Goal: Transaction & Acquisition: Purchase product/service

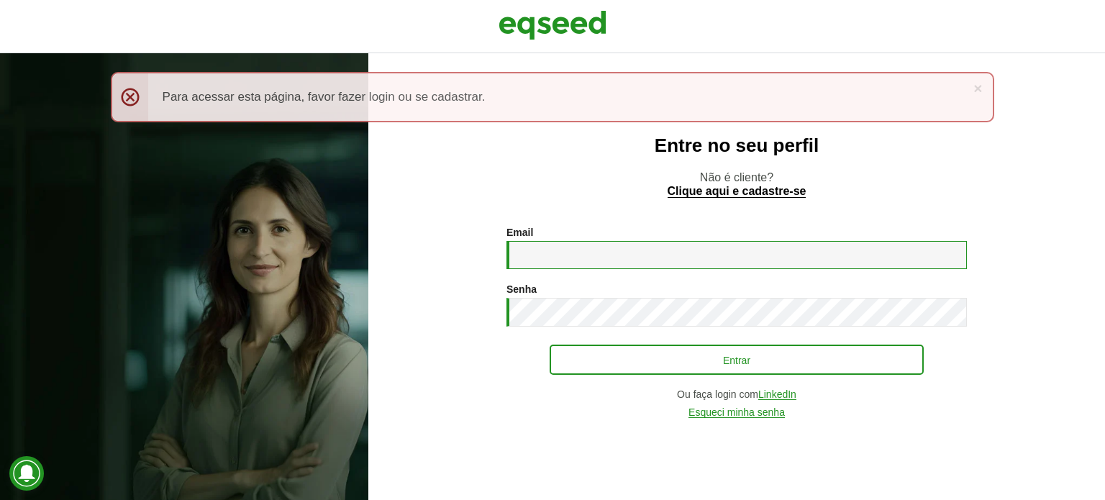
type input "**********"
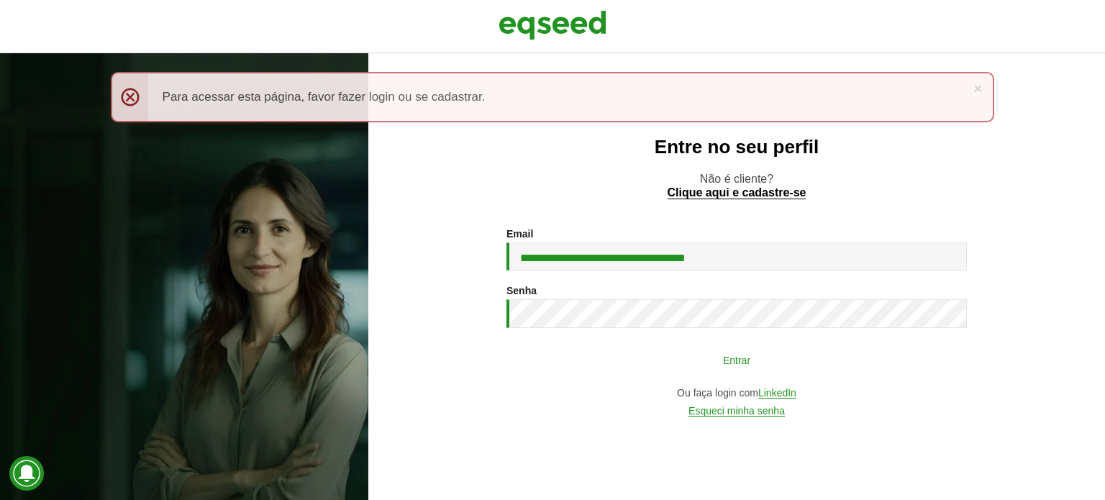
click at [606, 354] on button "Entrar" at bounding box center [737, 359] width 374 height 27
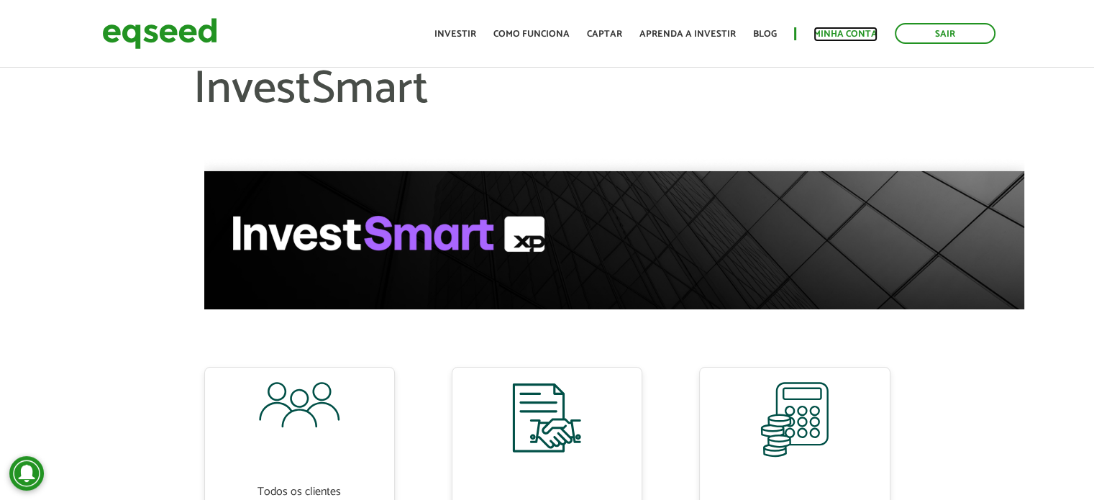
click at [858, 32] on link "Minha conta" at bounding box center [846, 34] width 64 height 9
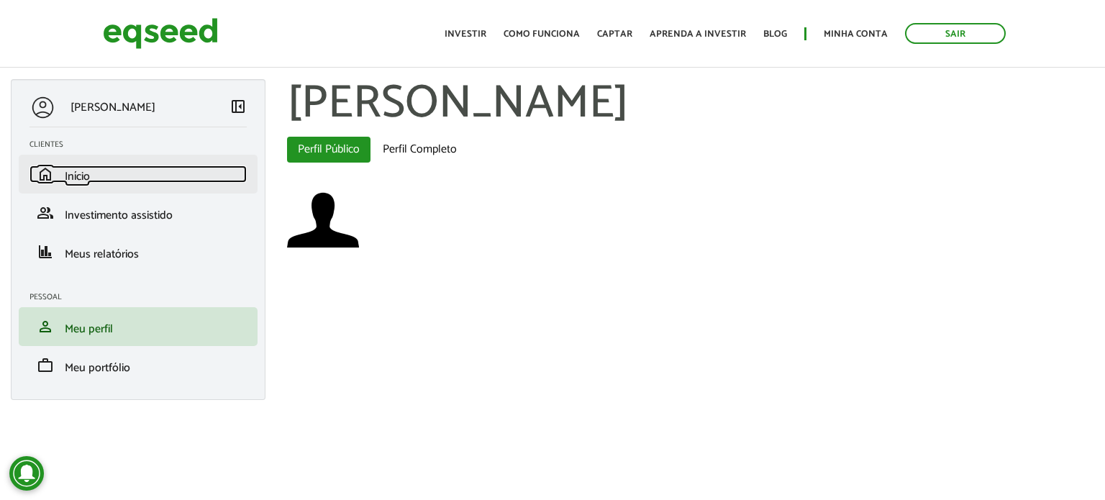
click at [104, 167] on link "home Início" at bounding box center [138, 174] width 217 height 17
click at [88, 181] on span "Início" at bounding box center [77, 176] width 25 height 19
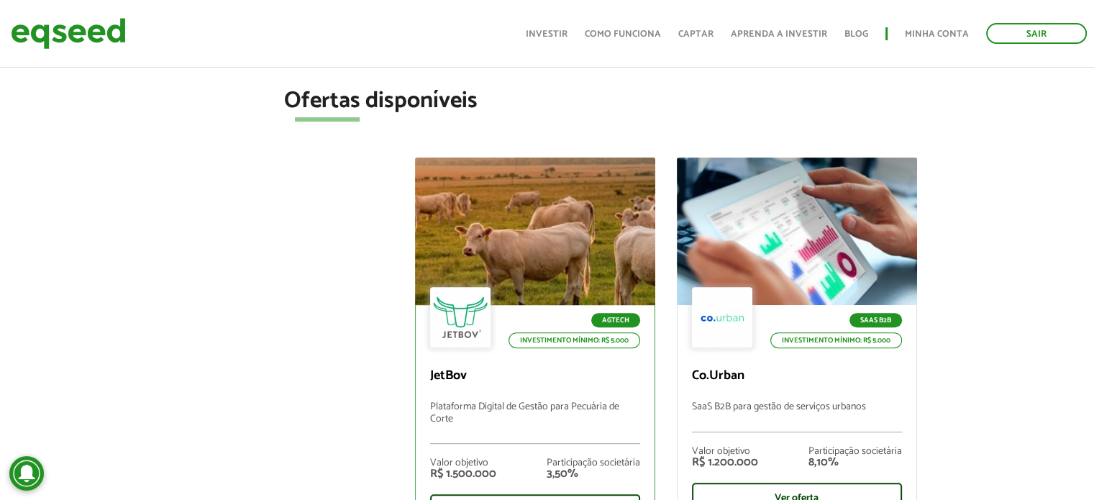
scroll to position [576, 0]
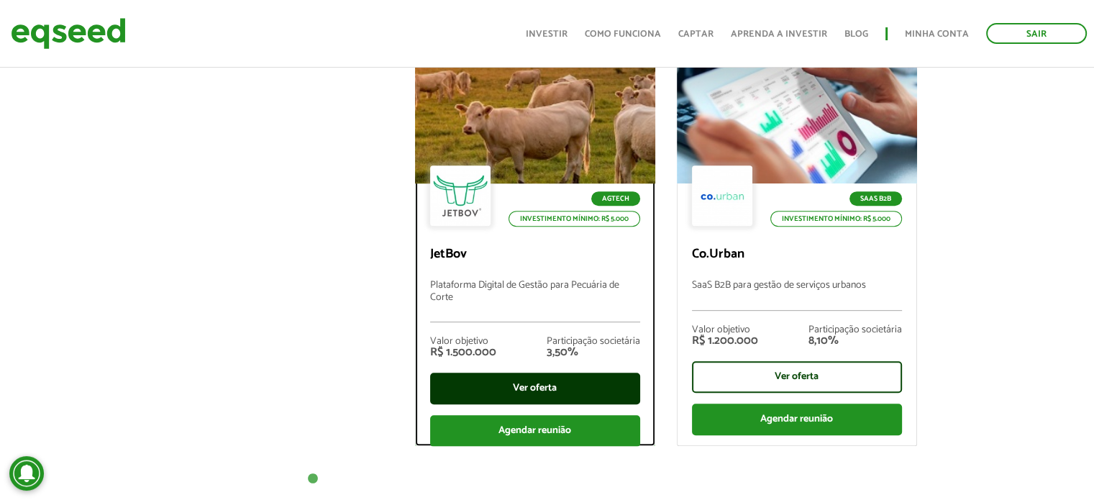
drag, startPoint x: 527, startPoint y: 388, endPoint x: 520, endPoint y: 384, distance: 7.4
click at [526, 388] on div "Ver oferta" at bounding box center [535, 389] width 210 height 32
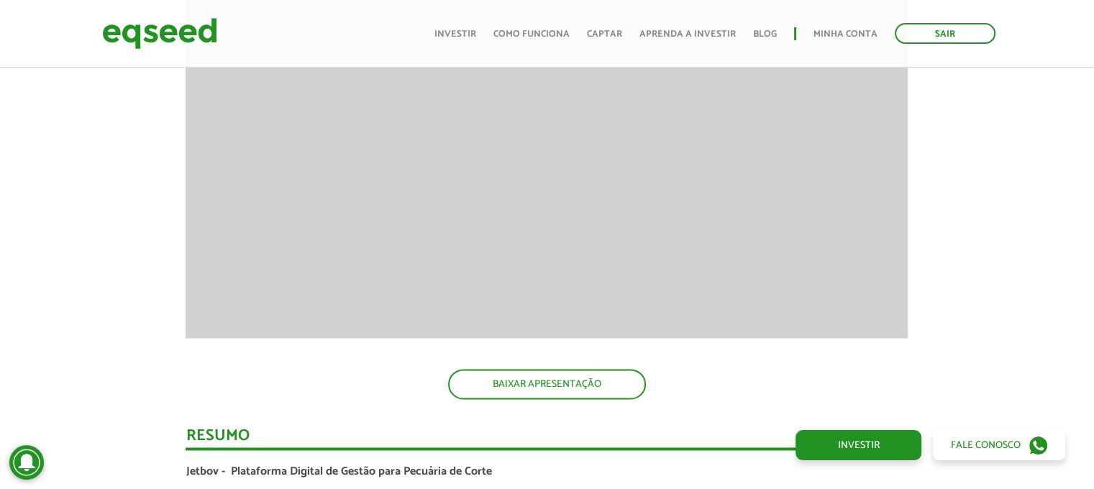
scroll to position [2015, 0]
click at [851, 37] on link "Minha conta" at bounding box center [846, 34] width 64 height 9
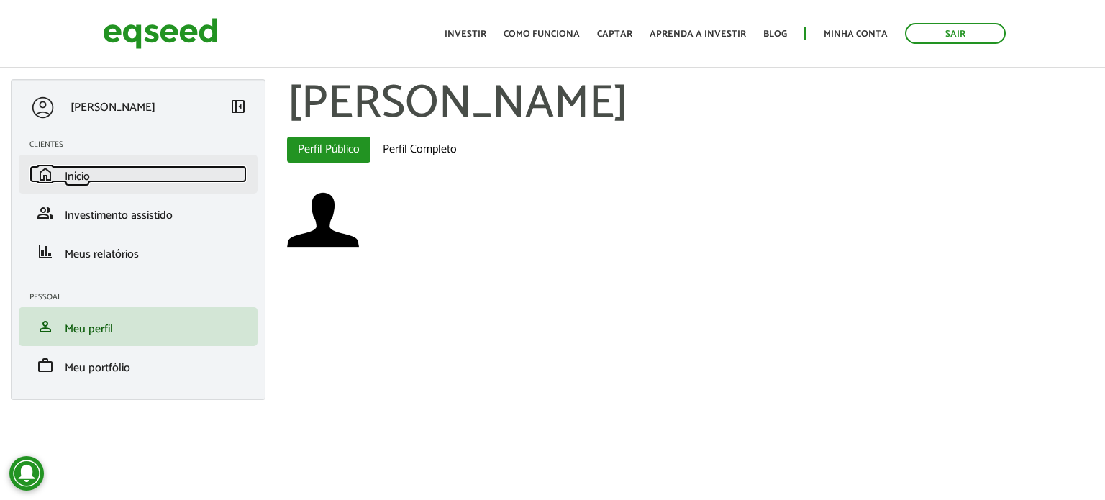
click at [92, 169] on link "home Início" at bounding box center [138, 174] width 217 height 17
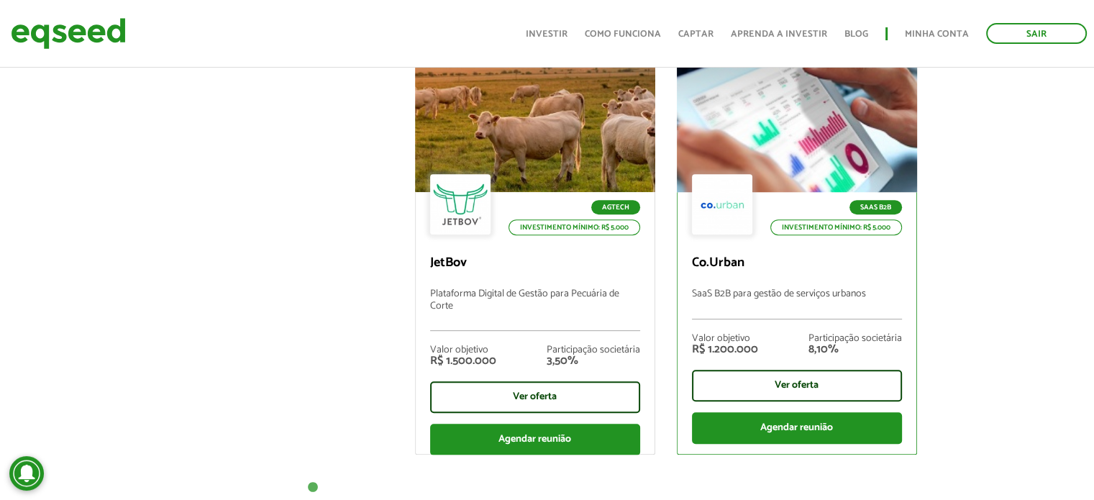
scroll to position [648, 0]
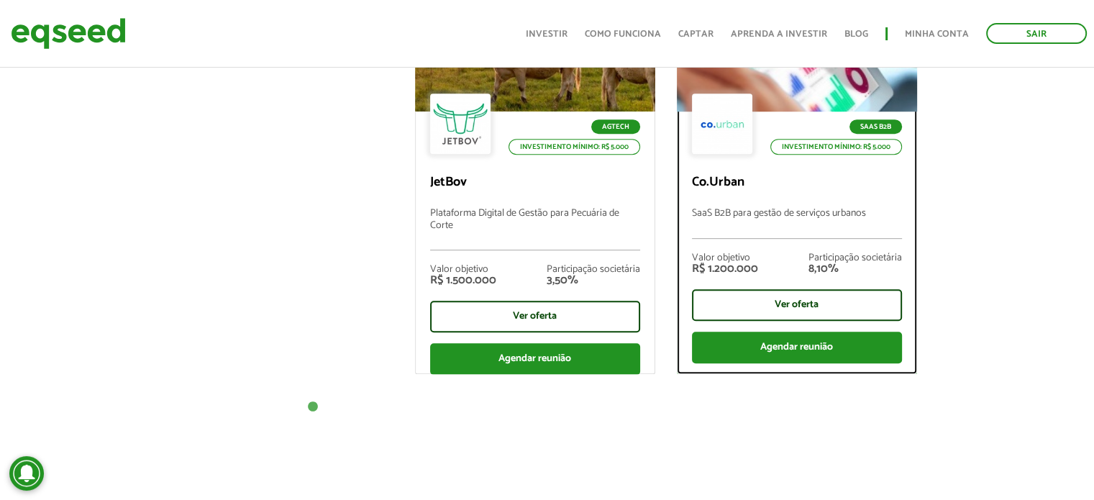
click at [768, 215] on p "SaaS B2B para gestão de serviços urbanos" at bounding box center [797, 223] width 210 height 31
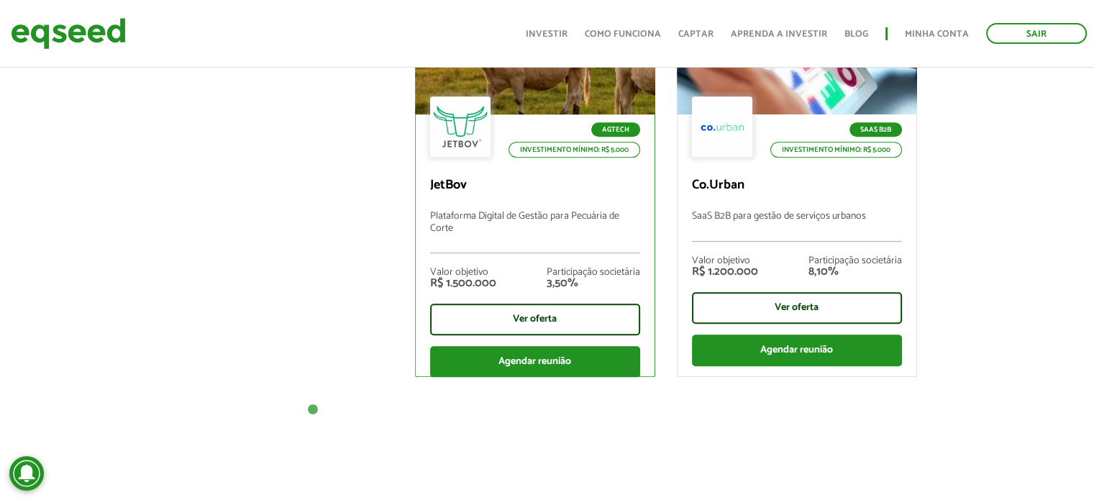
scroll to position [644, 0]
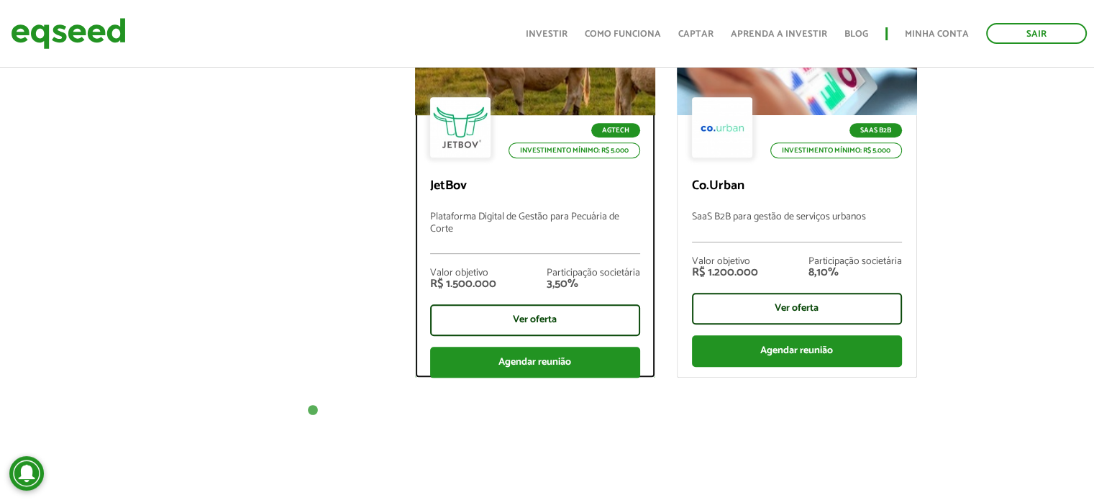
click at [524, 260] on div "Valor objetivo R$ 1.500.000 Participação societária 3,50%" at bounding box center [535, 279] width 210 height 50
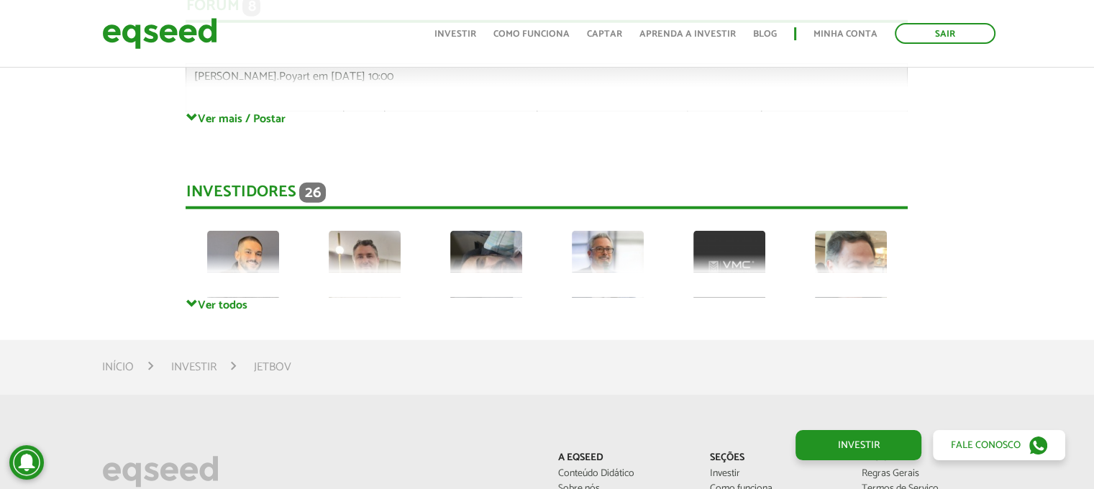
scroll to position [3874, 0]
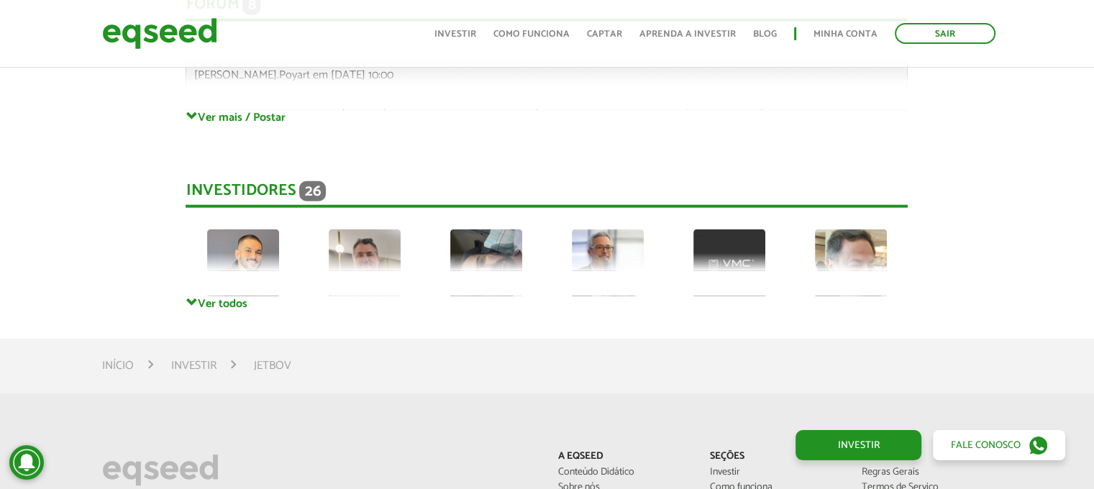
click at [216, 295] on div "Investidores 26 Thiago Adriano Rafael André Vinícius Cláudio Privado Privado Pr…" at bounding box center [547, 225] width 722 height 144
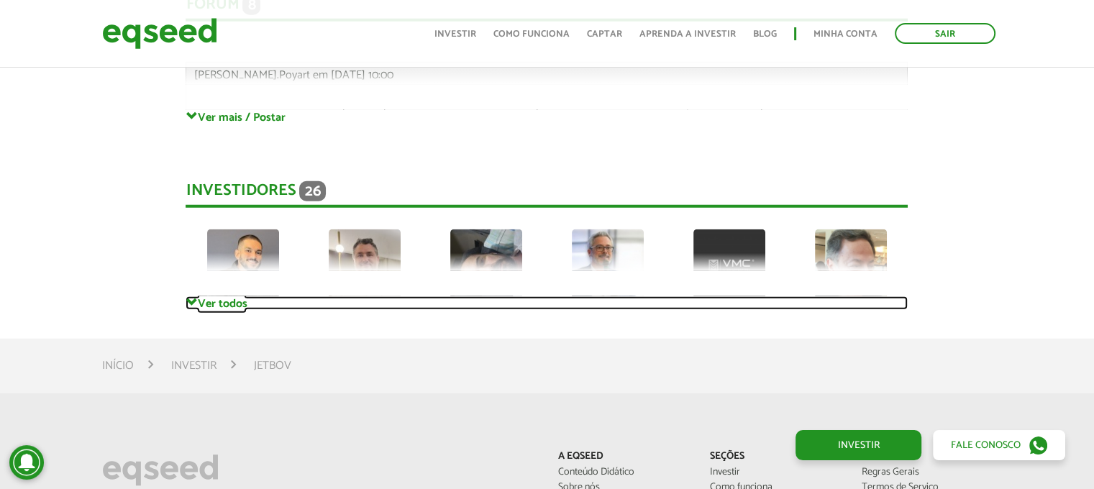
click at [203, 301] on link "Ver todos" at bounding box center [547, 303] width 722 height 14
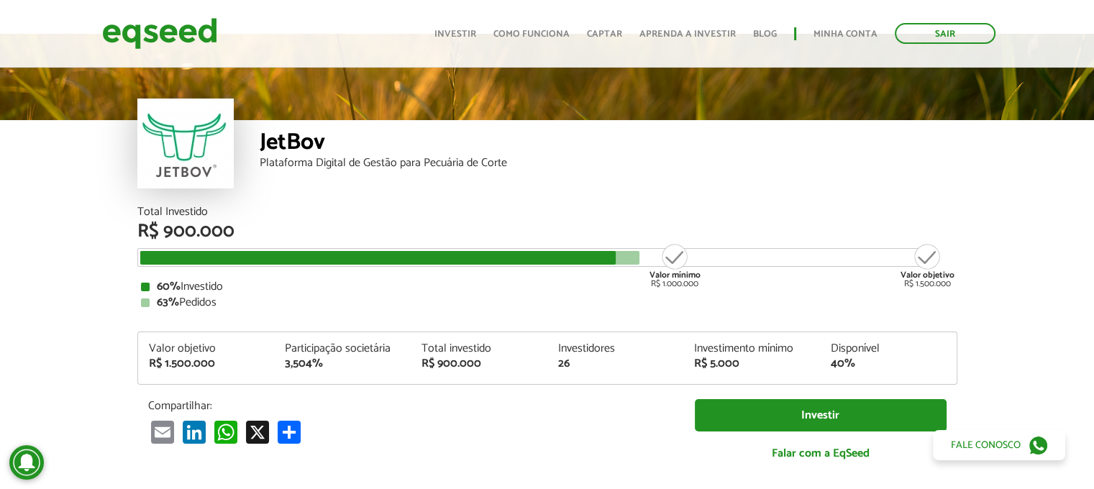
scroll to position [0, 0]
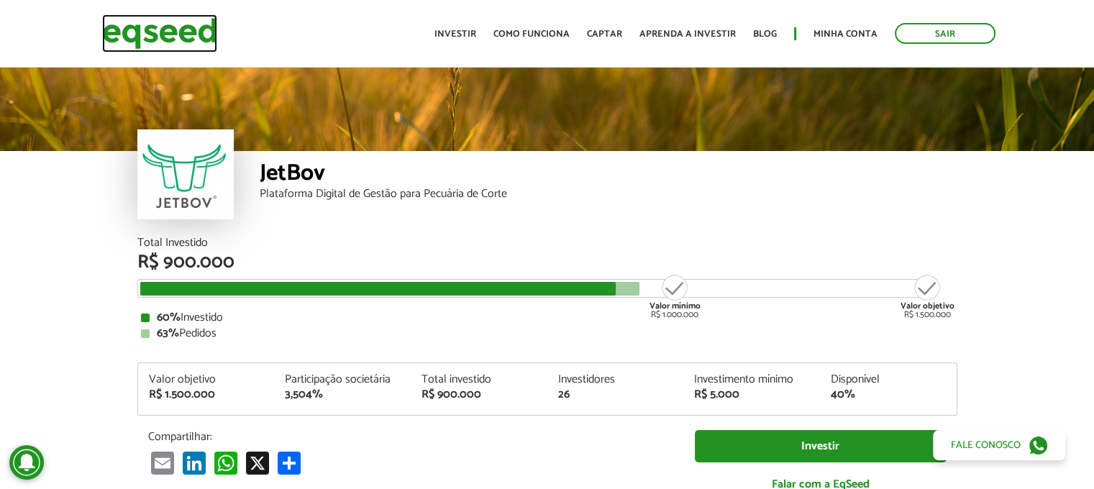
click at [189, 23] on img at bounding box center [159, 33] width 115 height 38
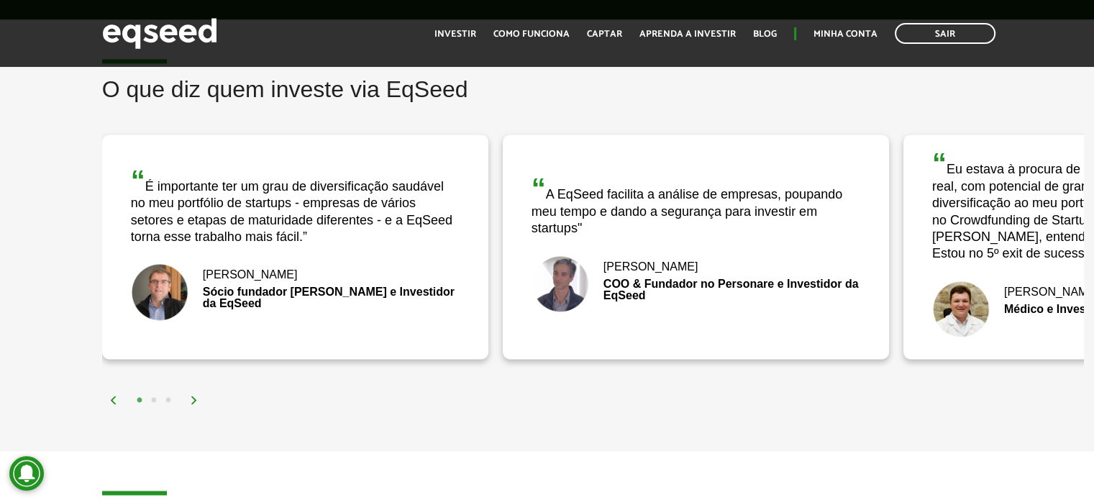
scroll to position [2239, 0]
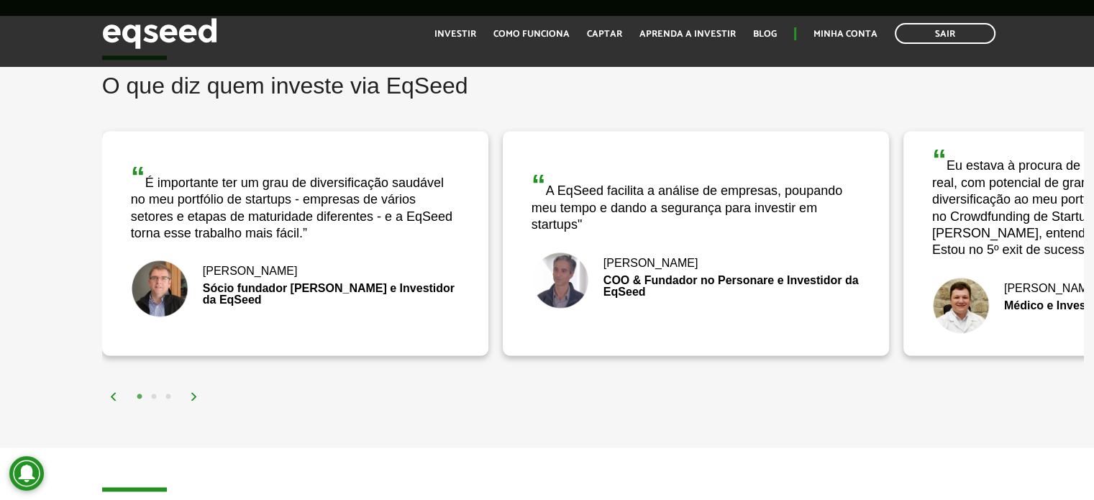
click at [1029, 214] on div "“ Eu estava à procura de um investimento em economia real, com potencial de gra…" at bounding box center [1097, 201] width 329 height 113
drag, startPoint x: 132, startPoint y: 486, endPoint x: 515, endPoint y: 457, distance: 384.0
click at [193, 394] on img at bounding box center [194, 396] width 9 height 9
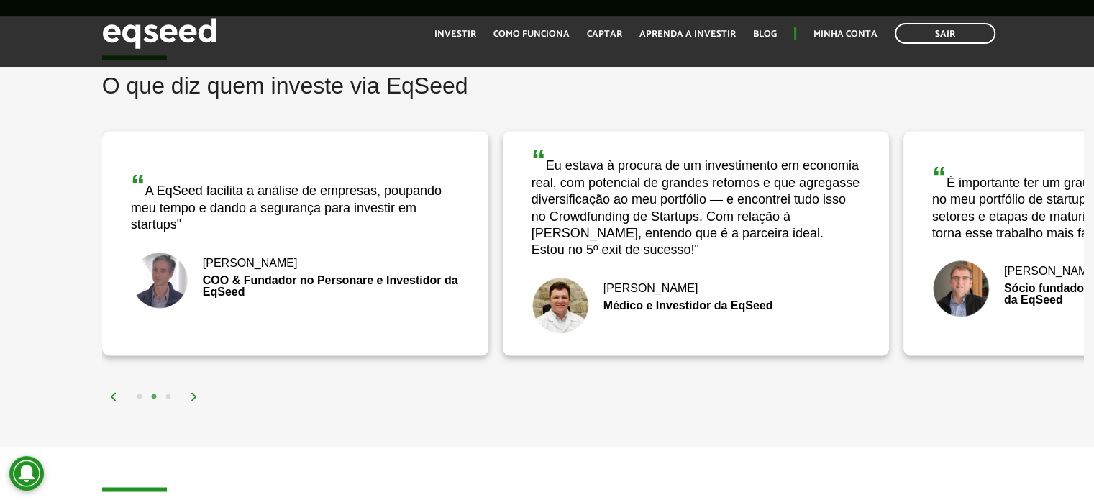
click at [193, 394] on img at bounding box center [194, 396] width 9 height 9
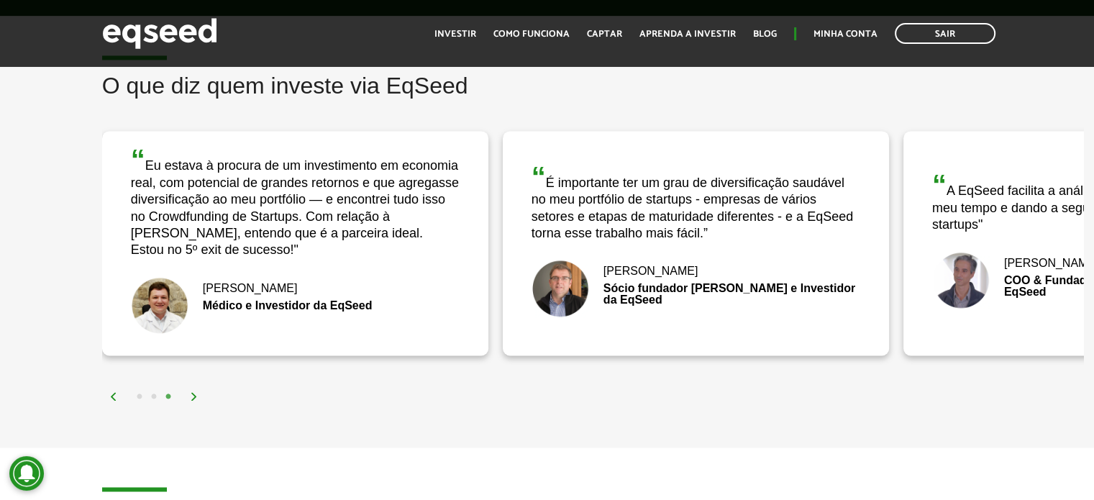
click at [193, 394] on img at bounding box center [194, 396] width 9 height 9
